Goal: Transaction & Acquisition: Purchase product/service

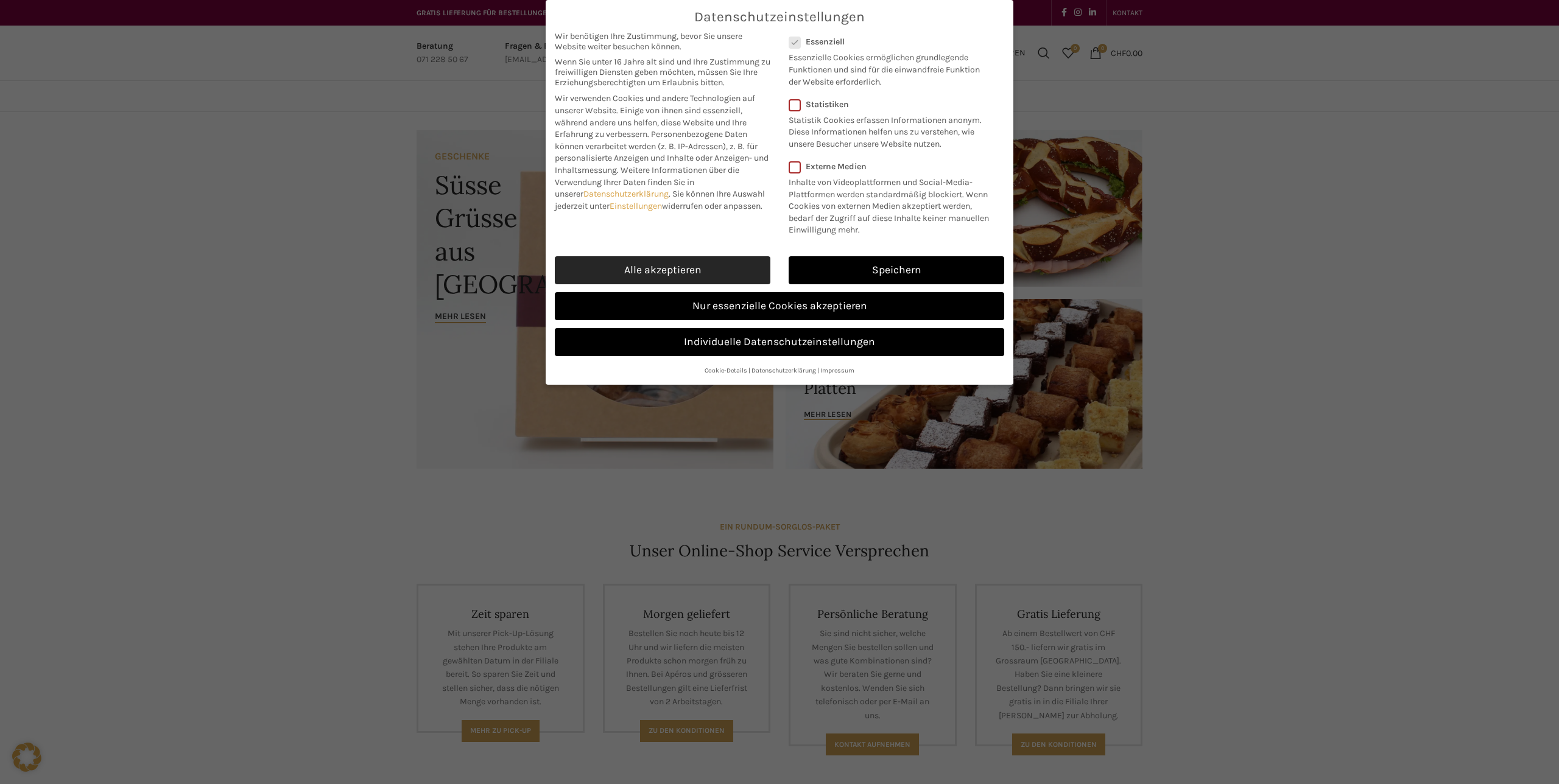
click at [663, 262] on link "Alle akzeptieren" at bounding box center [662, 270] width 215 height 28
checkbox input "true"
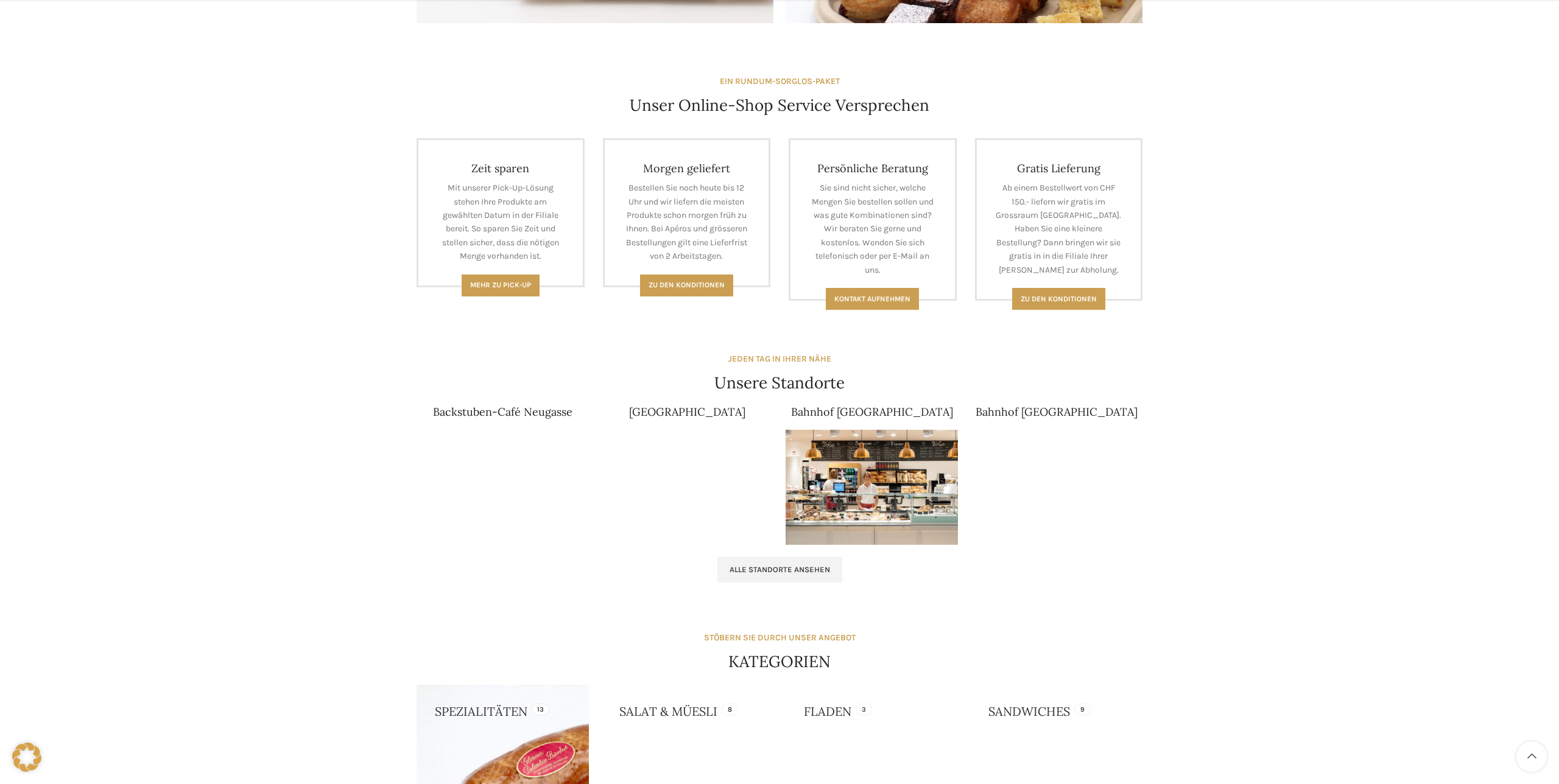
scroll to position [449, 0]
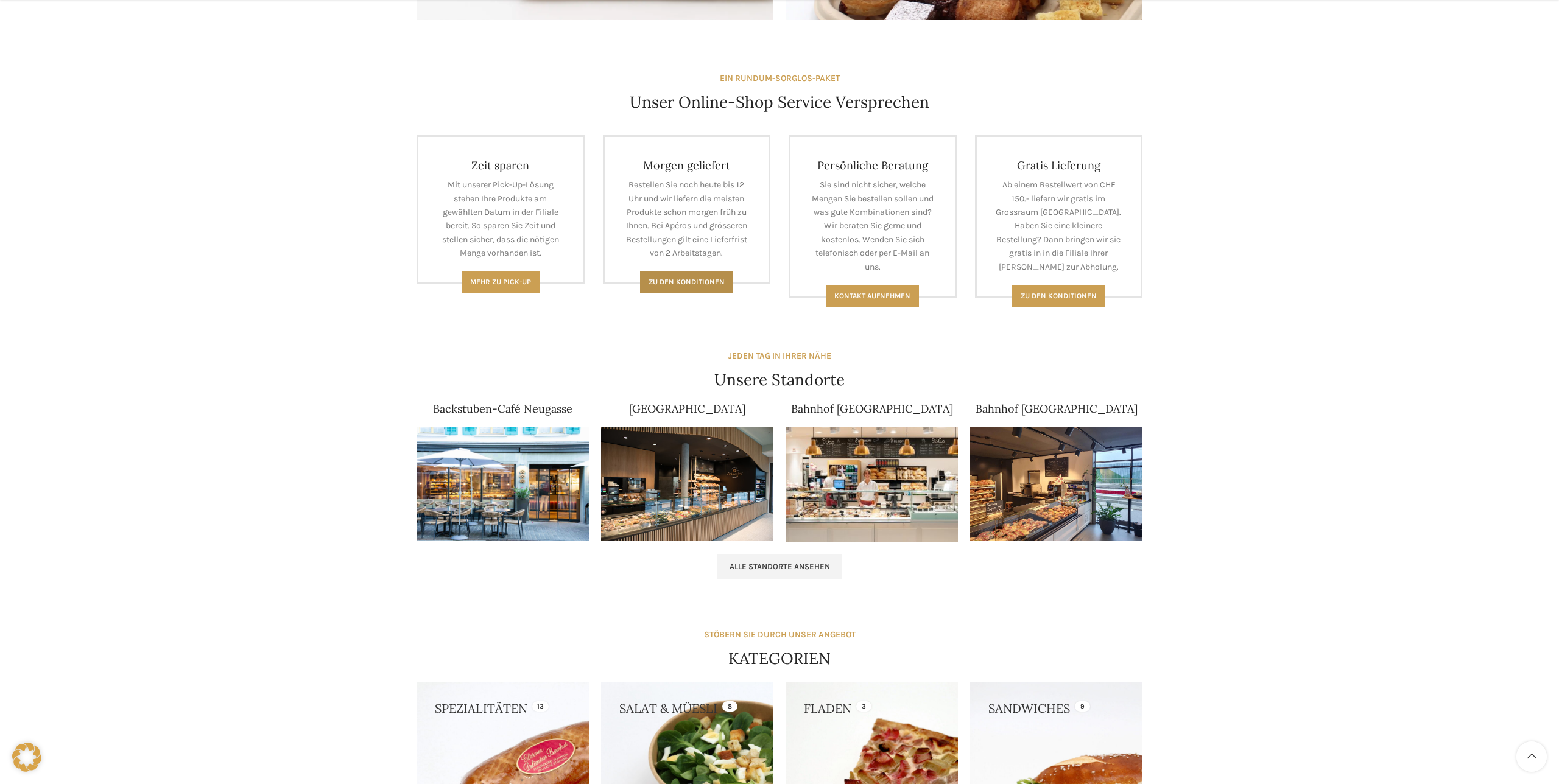
click at [690, 279] on span "Zu den Konditionen" at bounding box center [687, 282] width 76 height 9
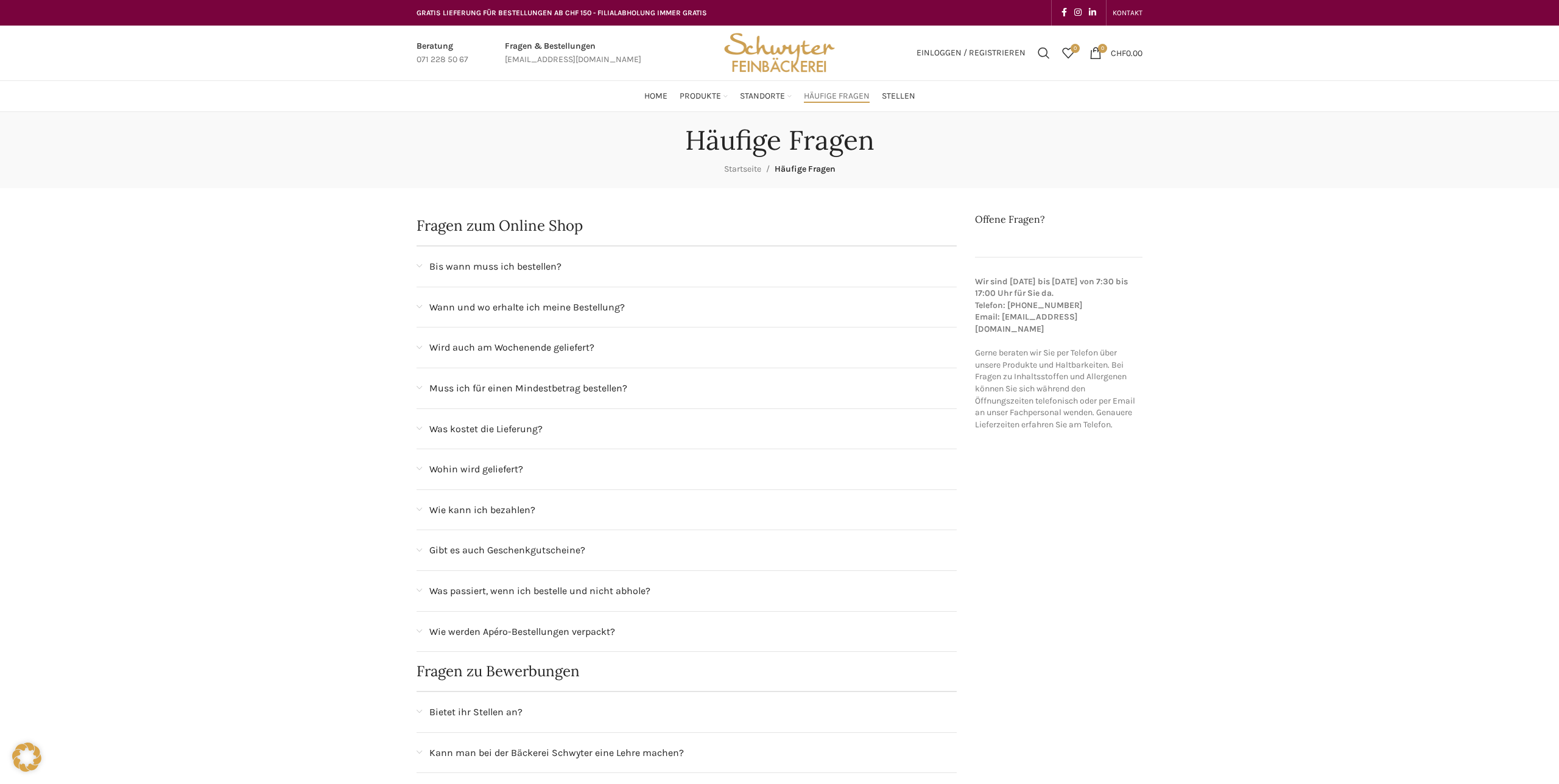
click at [553, 273] on span "Bis wann muss ich bestellen?" at bounding box center [495, 266] width 132 height 16
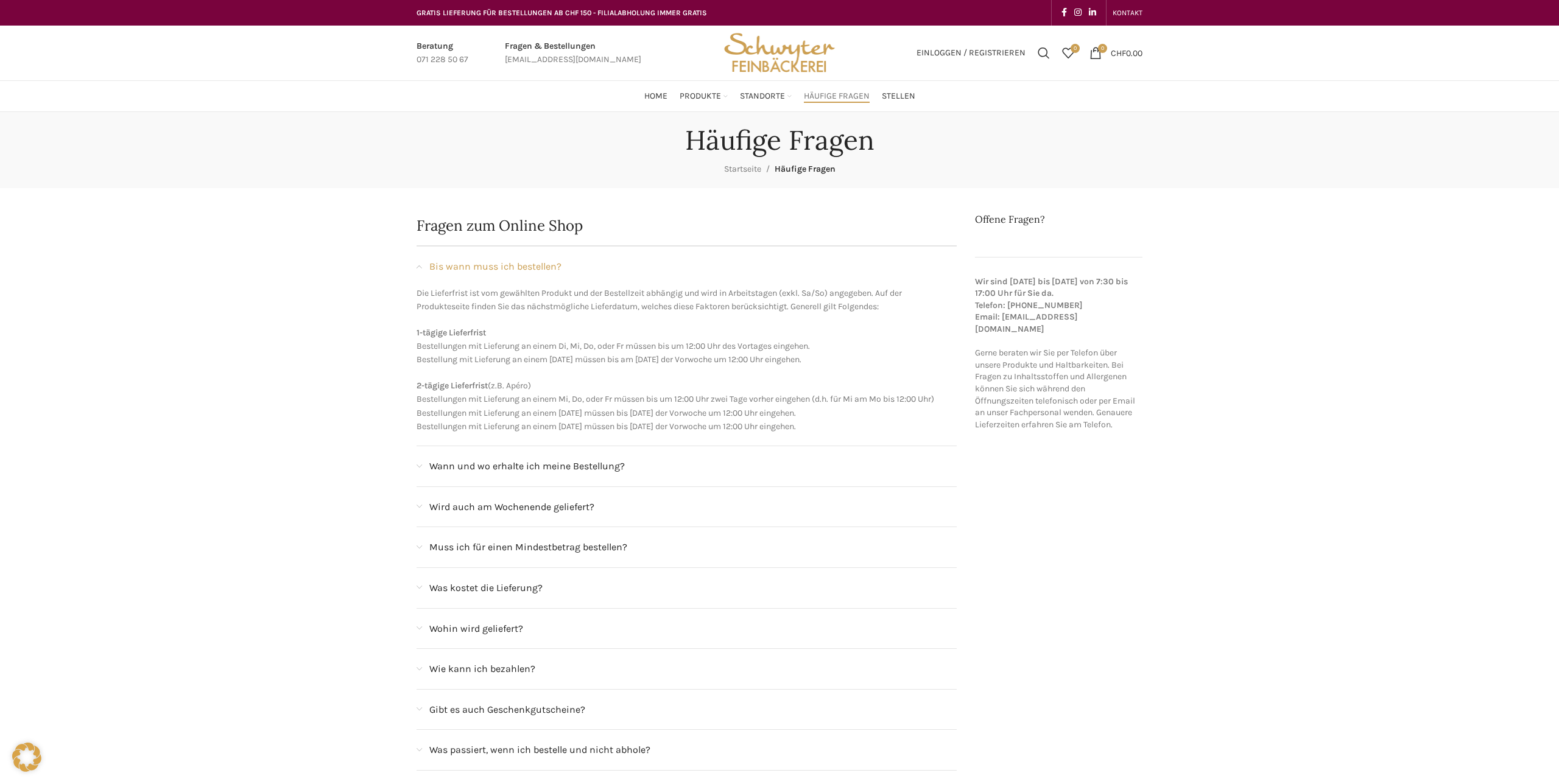
click at [553, 273] on span "Bis wann muss ich bestellen?" at bounding box center [495, 266] width 132 height 16
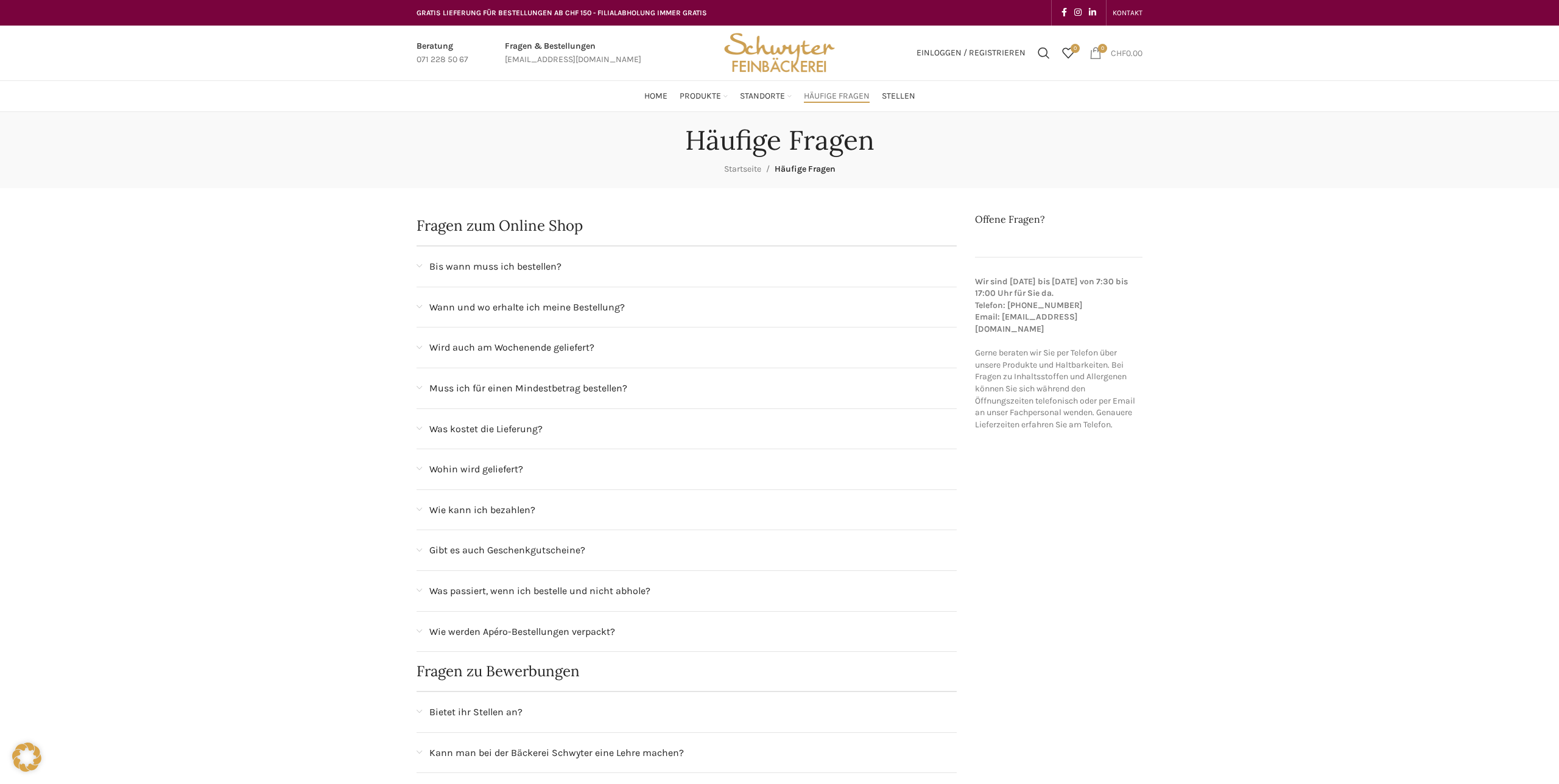
click at [1096, 55] on span "0 items" at bounding box center [1096, 53] width 12 height 12
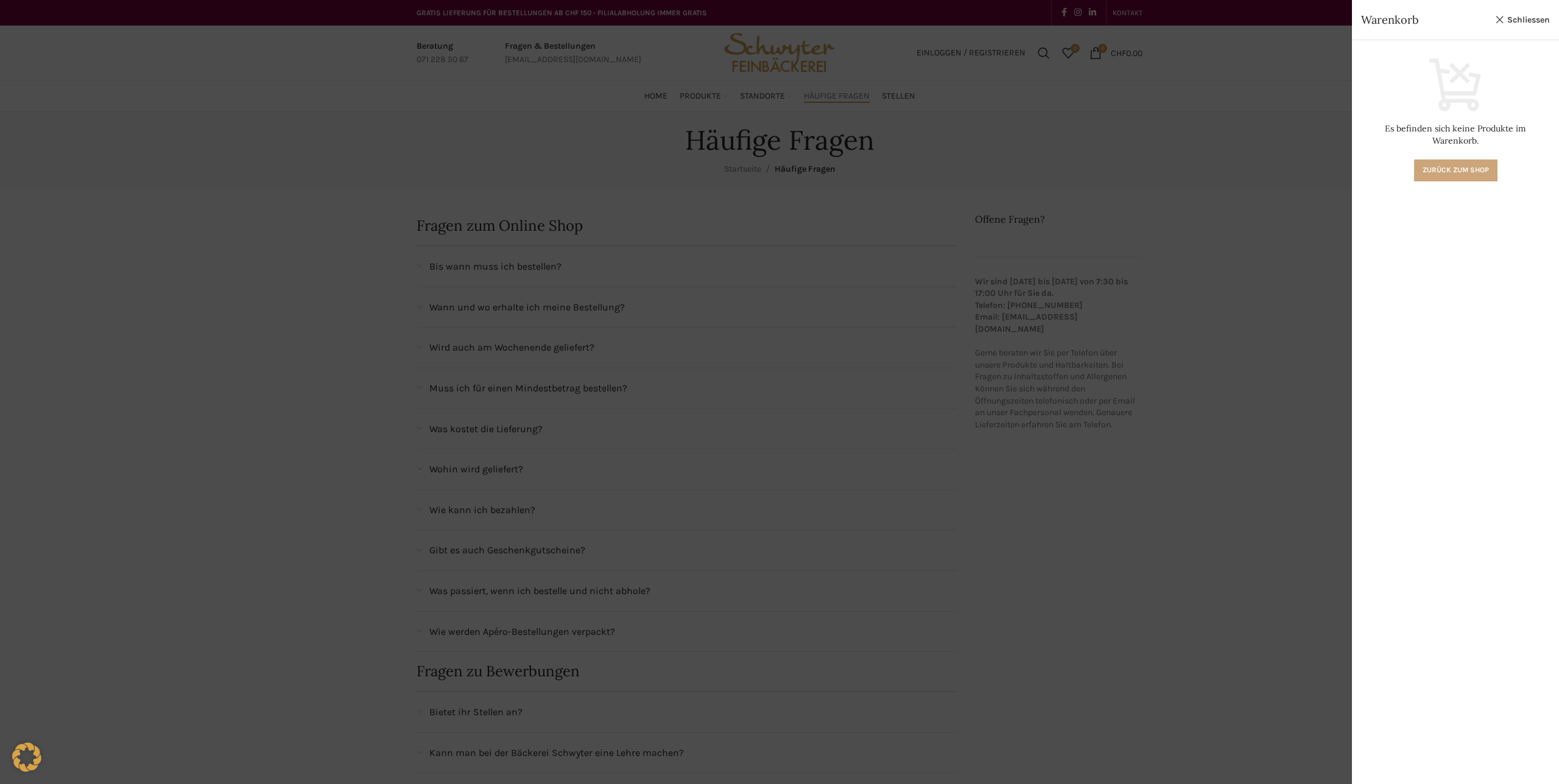
click at [1430, 159] on link "Zurück zum Shop" at bounding box center [1456, 170] width 83 height 22
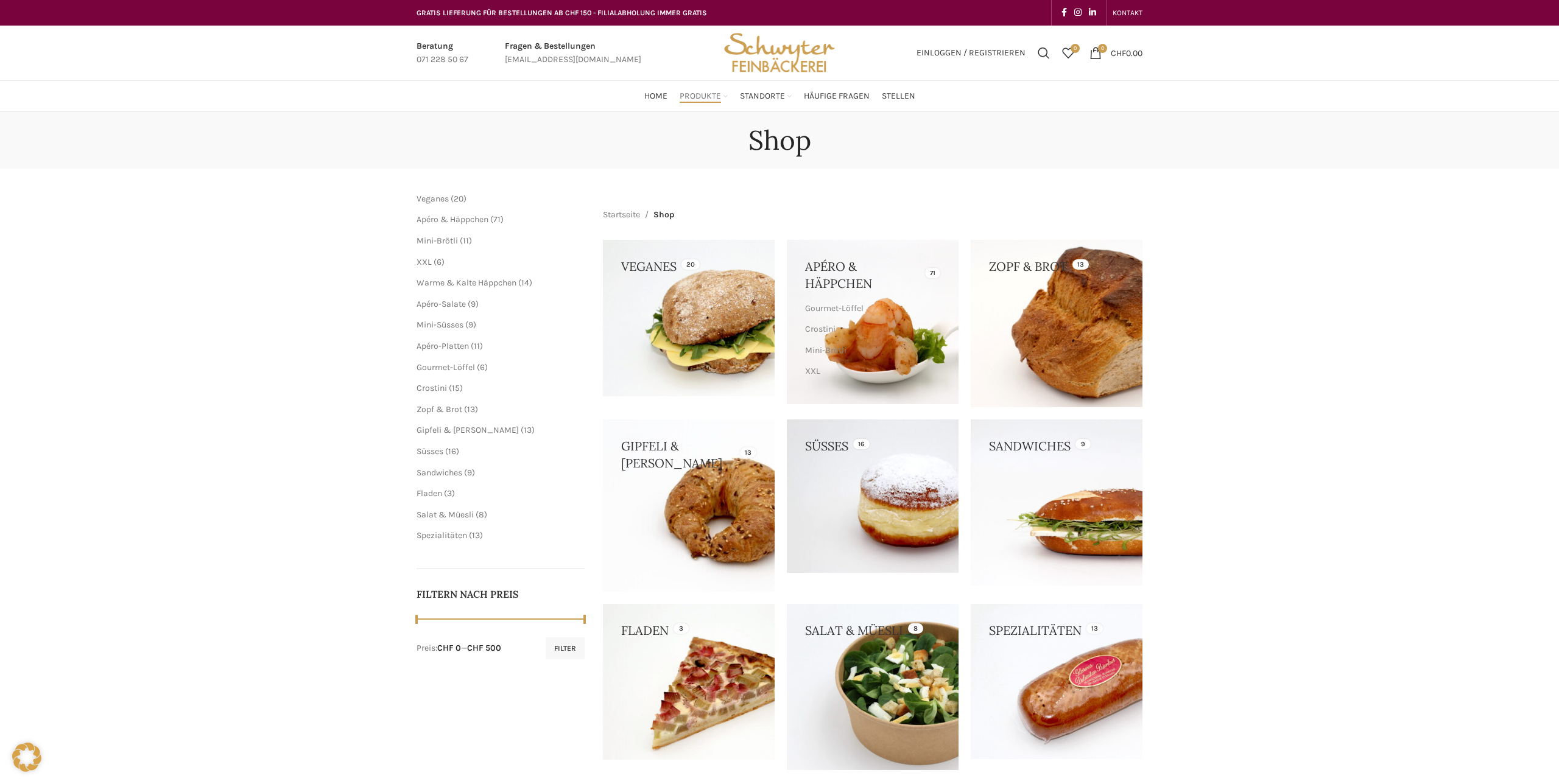
click at [1026, 320] on link at bounding box center [1056, 323] width 172 height 167
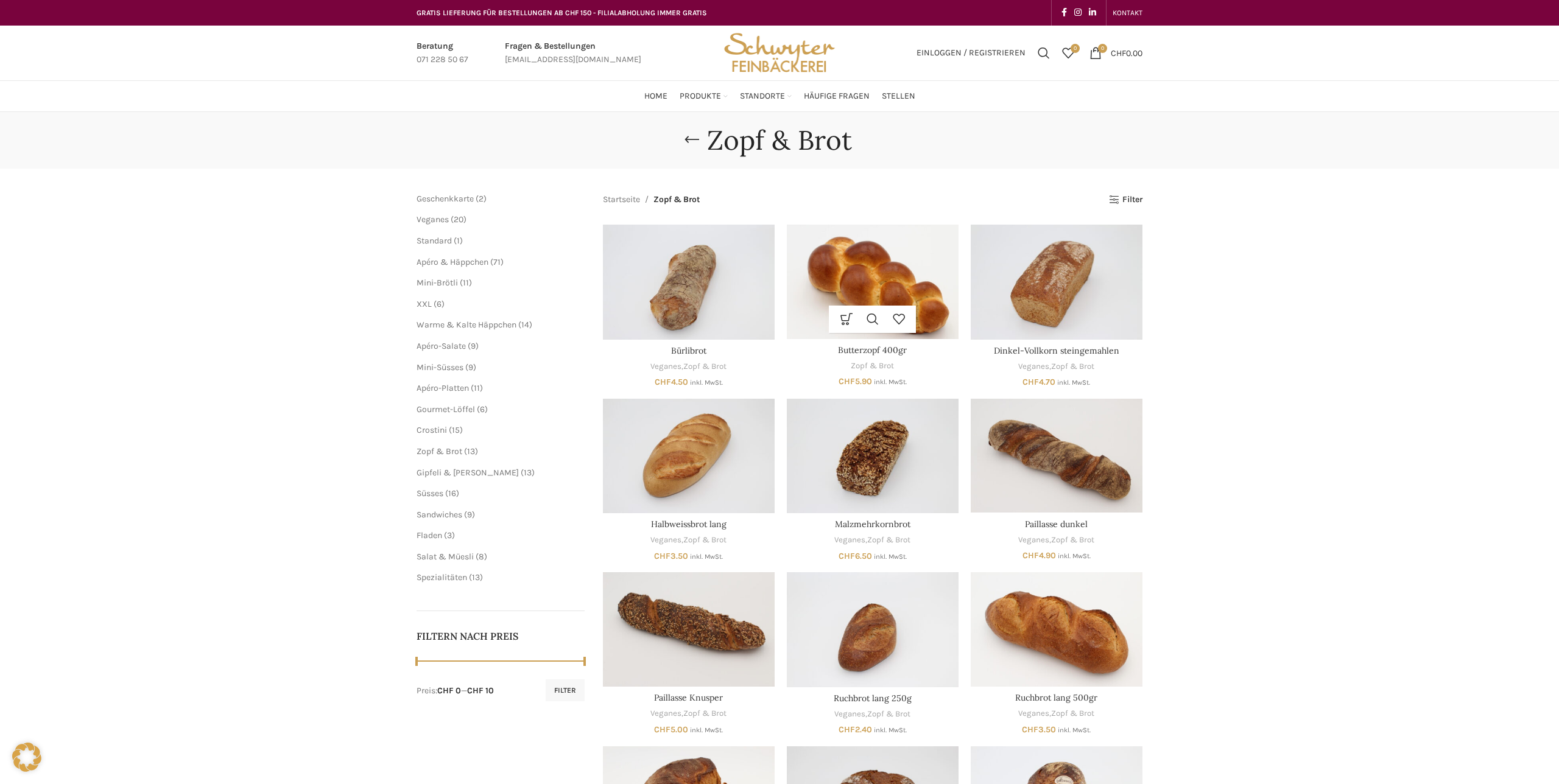
click at [907, 302] on img "Butterzopf 400gr" at bounding box center [872, 282] width 172 height 114
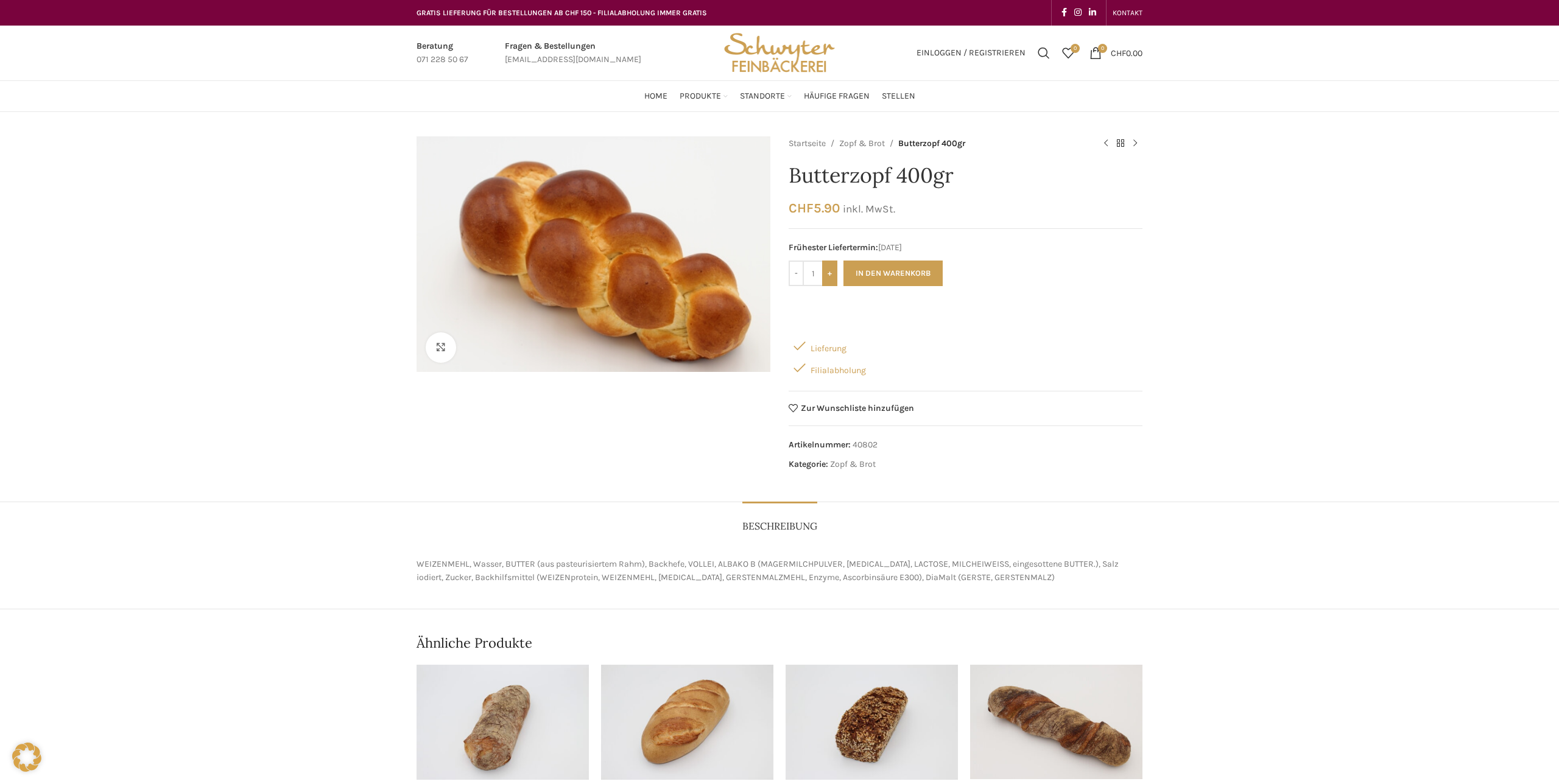
click at [833, 274] on input "+" at bounding box center [830, 274] width 15 height 26
type input "2"
click at [661, 93] on span "Home" at bounding box center [655, 96] width 23 height 11
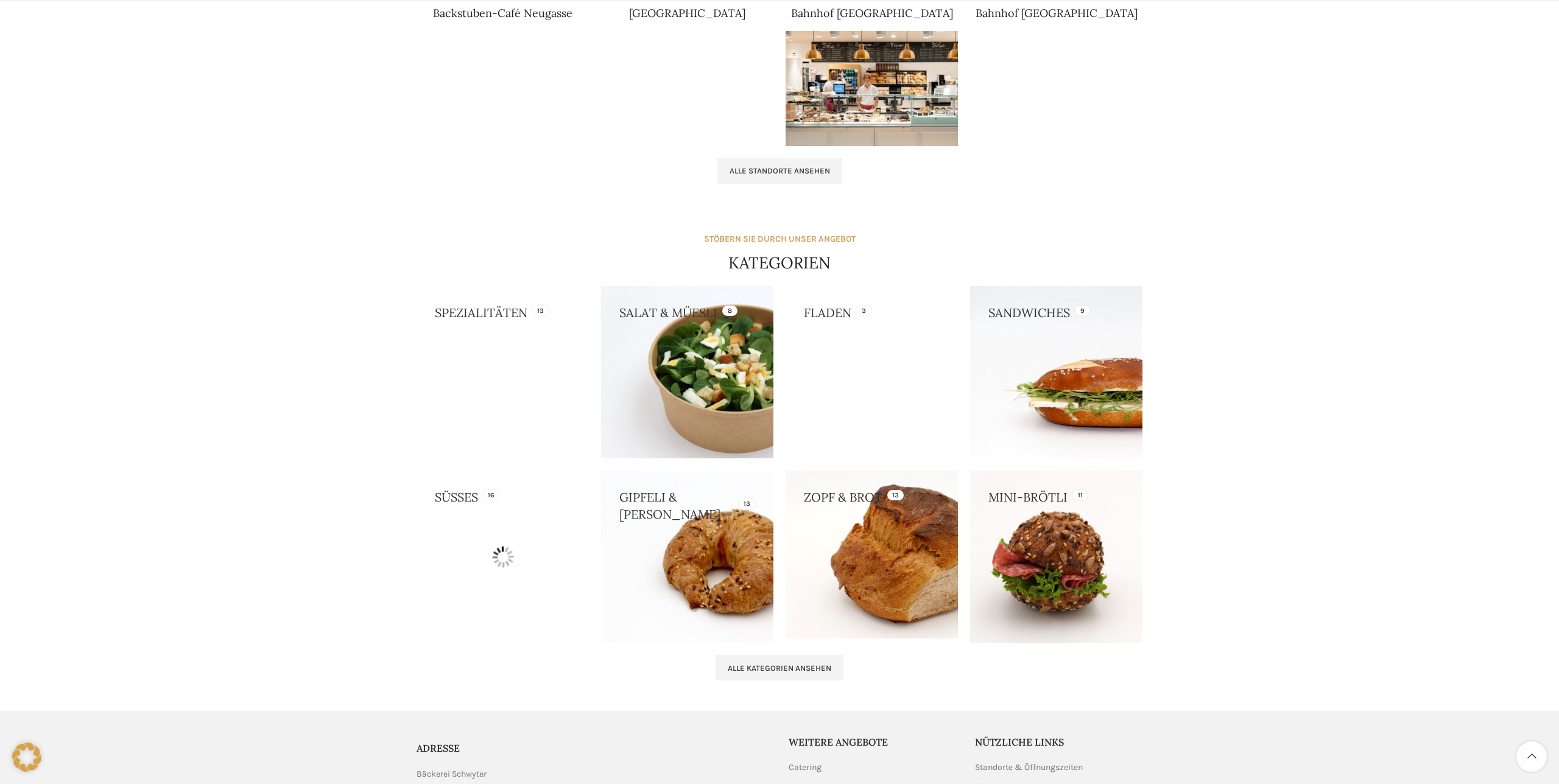
scroll to position [1002, 0]
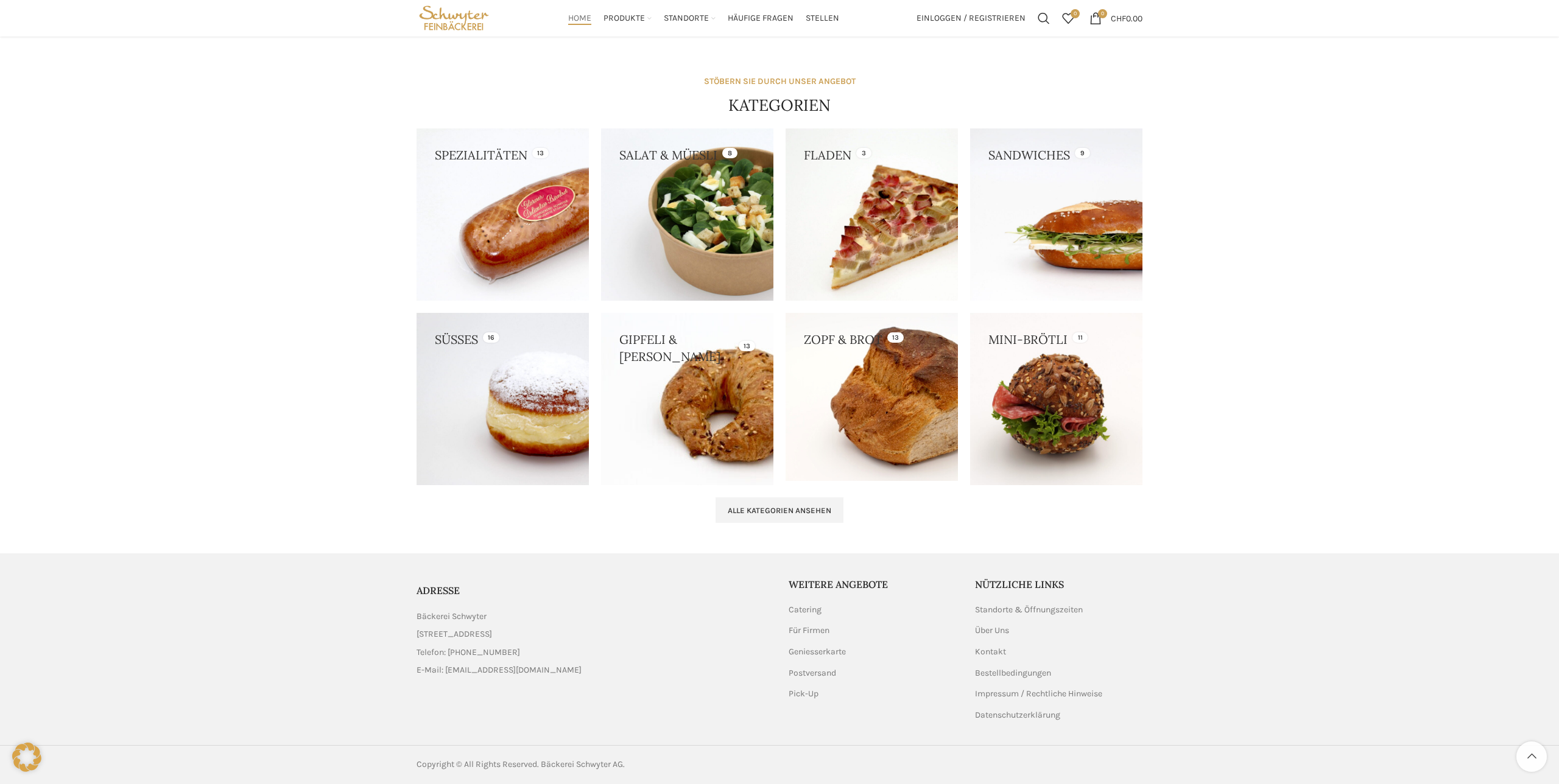
click at [715, 432] on link at bounding box center [687, 398] width 172 height 172
